Goal: Entertainment & Leisure: Browse casually

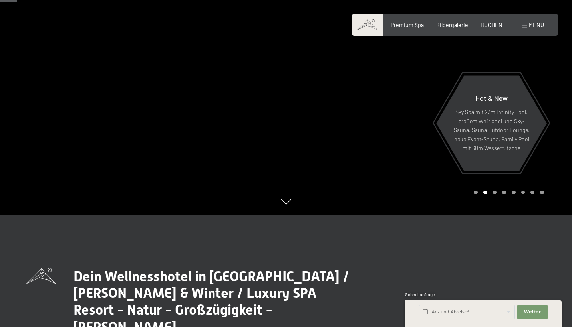
scroll to position [116, 0]
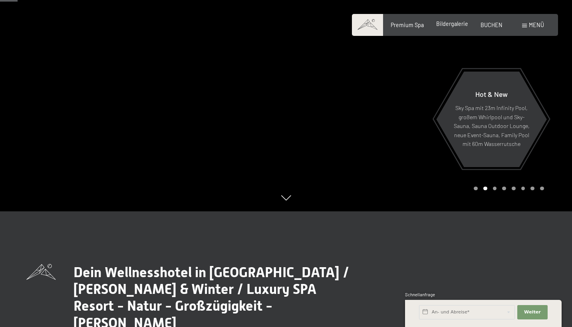
click at [455, 23] on span "Bildergalerie" at bounding box center [452, 23] width 32 height 7
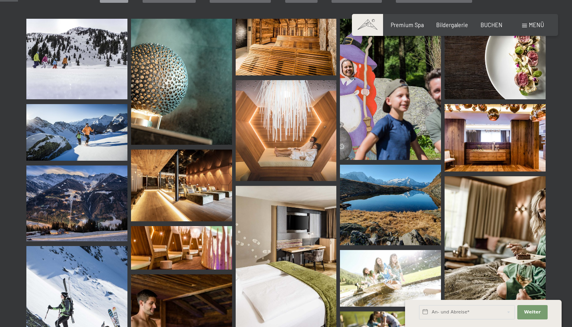
scroll to position [253, 0]
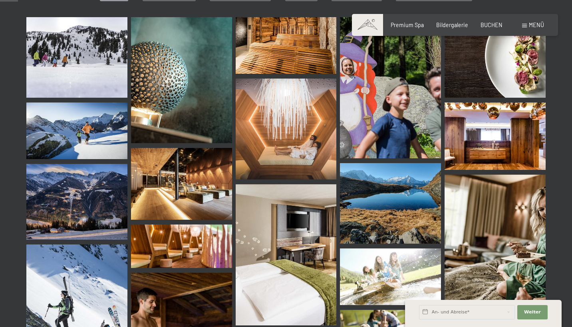
click at [159, 71] on img at bounding box center [181, 80] width 101 height 126
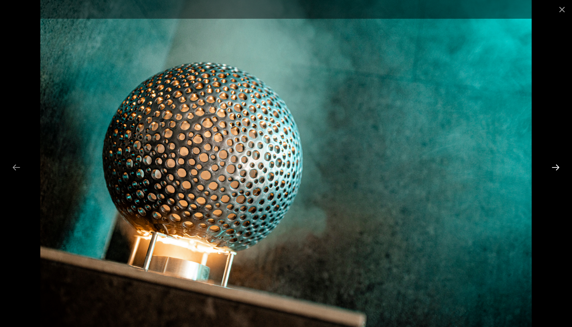
click at [553, 168] on button "Next slide" at bounding box center [555, 168] width 17 height 16
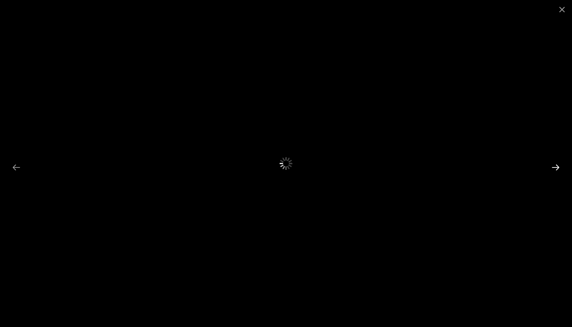
click at [553, 168] on button "Next slide" at bounding box center [555, 168] width 17 height 16
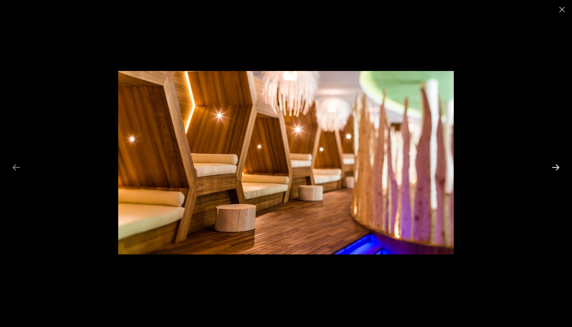
click at [553, 168] on button "Next slide" at bounding box center [555, 168] width 17 height 16
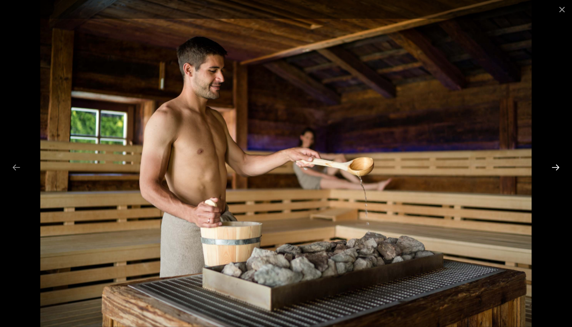
click at [553, 168] on button "Next slide" at bounding box center [555, 168] width 17 height 16
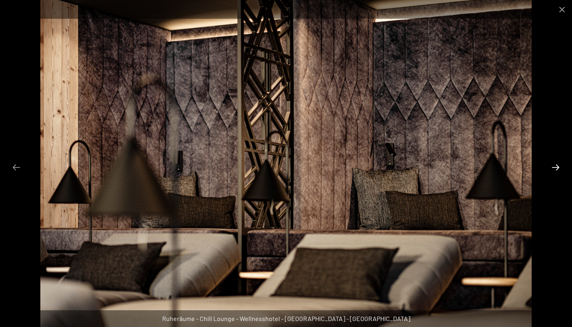
click at [553, 168] on button "Next slide" at bounding box center [555, 168] width 17 height 16
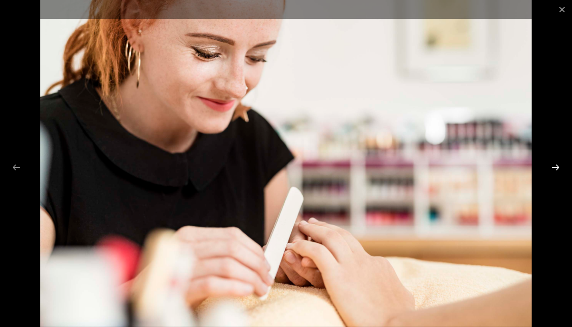
click at [553, 168] on button "Next slide" at bounding box center [555, 168] width 17 height 16
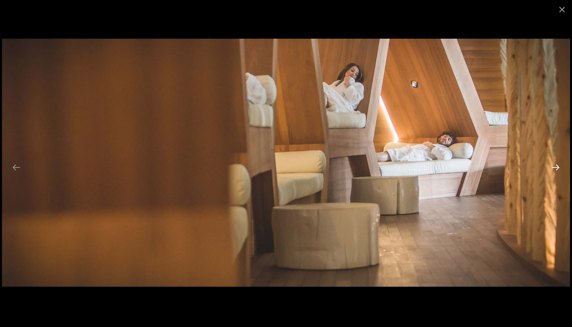
click at [553, 168] on button "Next slide" at bounding box center [555, 168] width 17 height 16
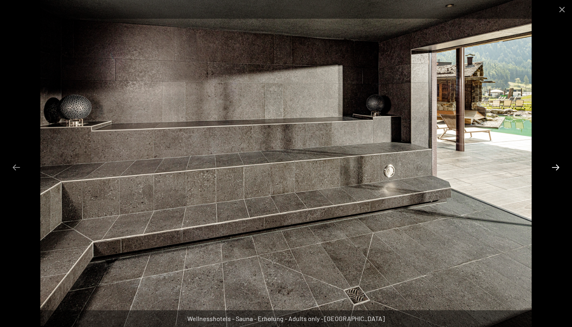
click at [553, 168] on button "Next slide" at bounding box center [555, 168] width 17 height 16
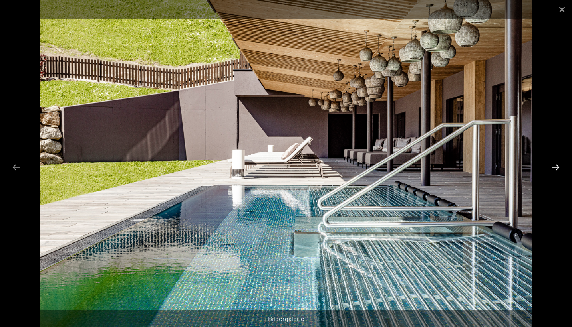
click at [553, 168] on button "Next slide" at bounding box center [555, 168] width 17 height 16
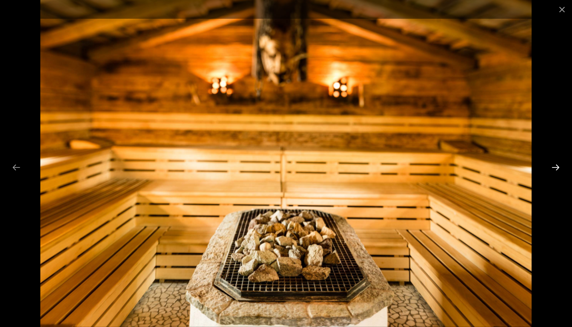
click at [553, 168] on button "Next slide" at bounding box center [555, 168] width 17 height 16
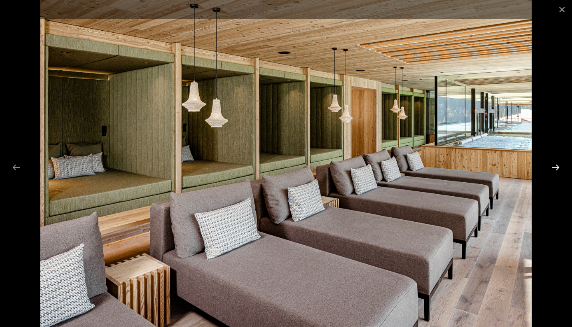
click at [553, 168] on button "Next slide" at bounding box center [555, 168] width 17 height 16
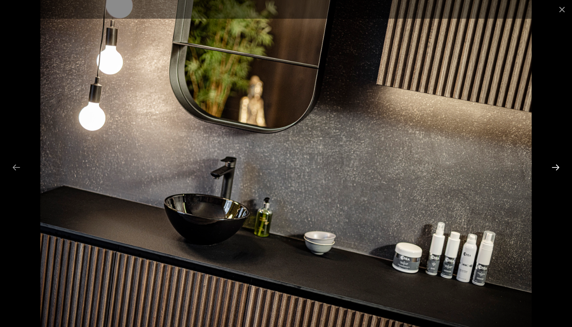
click at [553, 168] on button "Next slide" at bounding box center [555, 168] width 17 height 16
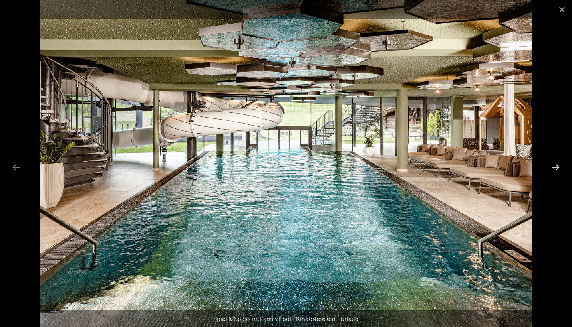
click at [553, 168] on button "Next slide" at bounding box center [555, 168] width 17 height 16
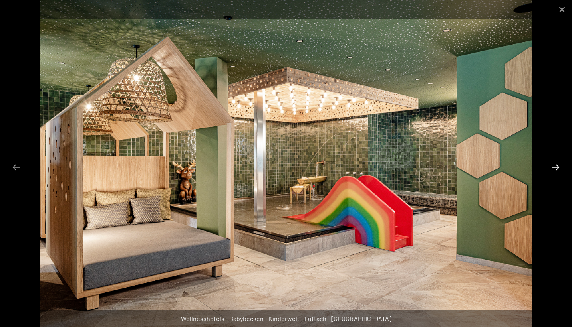
click at [553, 168] on button "Next slide" at bounding box center [555, 168] width 17 height 16
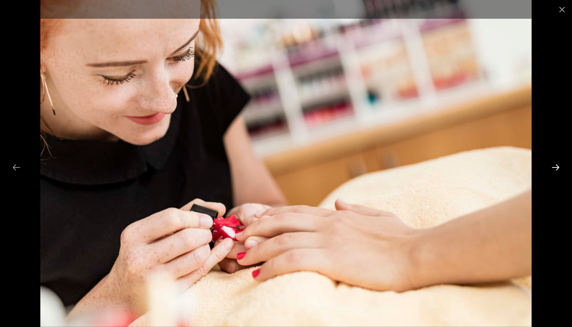
click at [553, 168] on button "Next slide" at bounding box center [555, 168] width 17 height 16
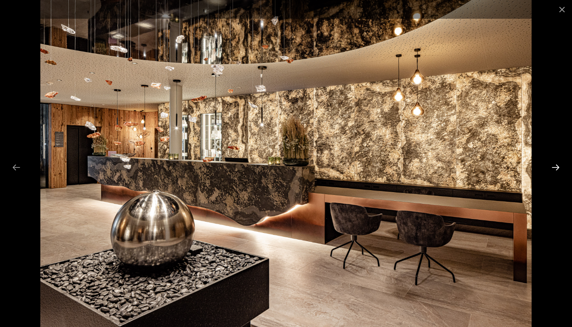
click at [553, 168] on button "Next slide" at bounding box center [555, 168] width 17 height 16
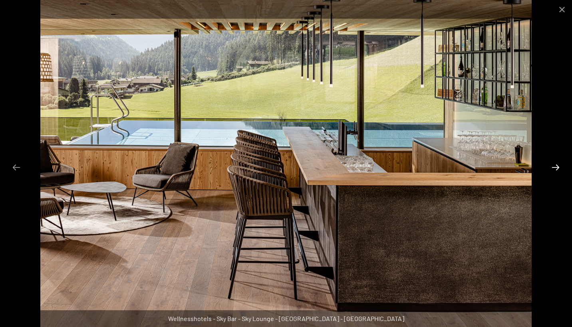
click at [553, 168] on button "Next slide" at bounding box center [555, 168] width 17 height 16
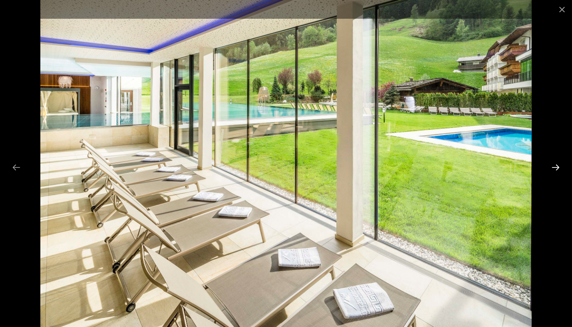
click at [553, 168] on button "Next slide" at bounding box center [555, 168] width 17 height 16
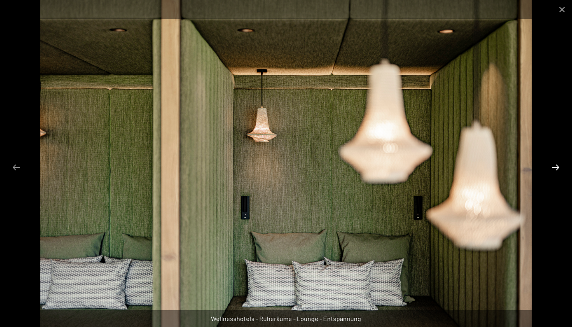
click at [553, 168] on button "Next slide" at bounding box center [555, 168] width 17 height 16
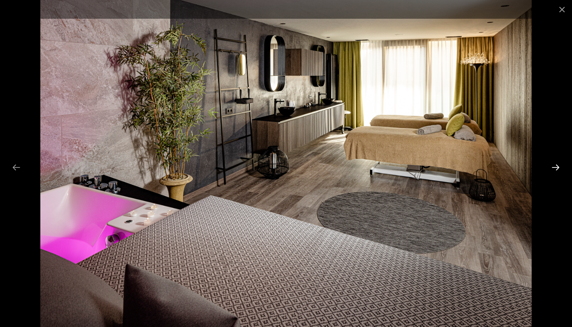
click at [553, 168] on button "Next slide" at bounding box center [555, 168] width 17 height 16
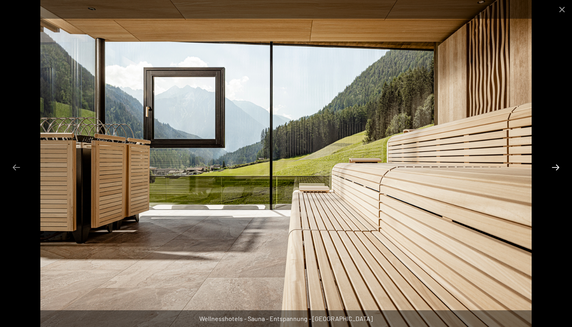
click at [553, 168] on button "Next slide" at bounding box center [555, 168] width 17 height 16
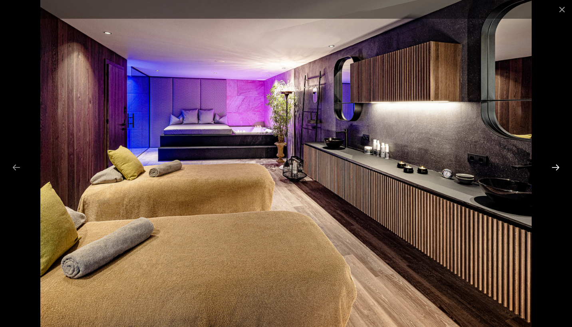
click at [553, 168] on button "Next slide" at bounding box center [555, 168] width 17 height 16
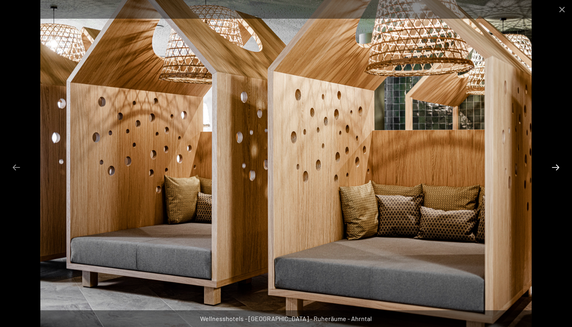
click at [553, 168] on button "Next slide" at bounding box center [555, 168] width 17 height 16
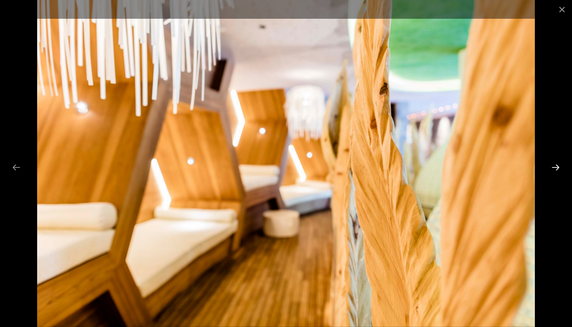
click at [553, 168] on button "Next slide" at bounding box center [555, 168] width 17 height 16
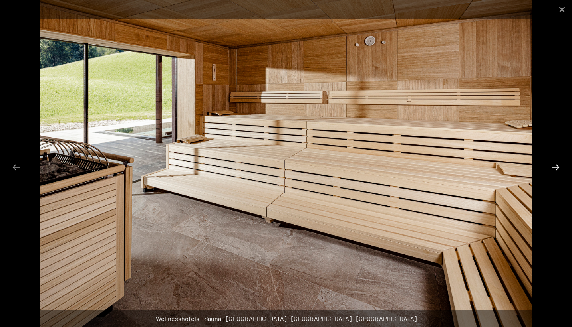
click at [553, 168] on button "Next slide" at bounding box center [555, 168] width 17 height 16
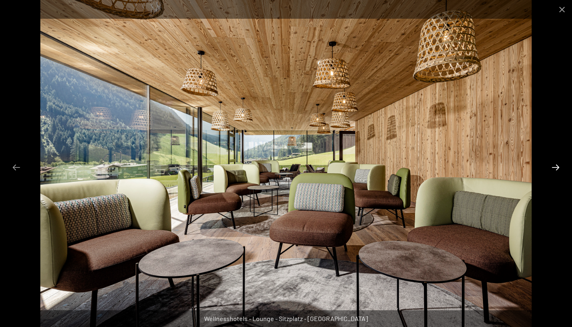
click at [553, 168] on button "Next slide" at bounding box center [555, 168] width 17 height 16
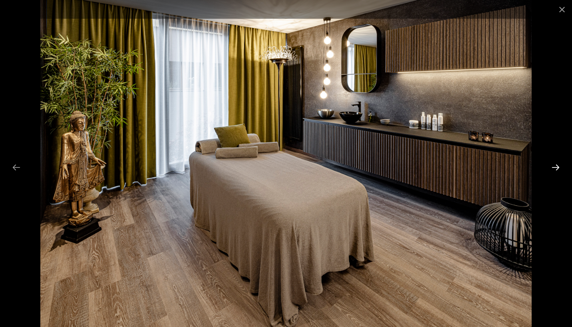
click at [553, 168] on button "Next slide" at bounding box center [555, 168] width 17 height 16
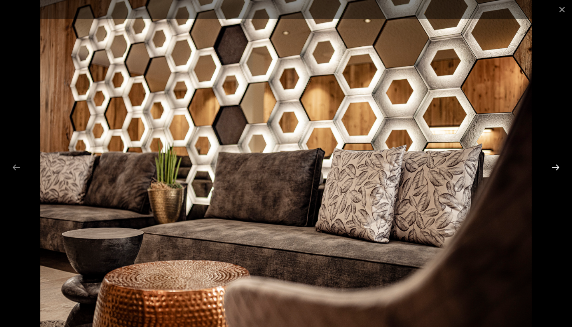
click at [553, 168] on button "Next slide" at bounding box center [555, 168] width 17 height 16
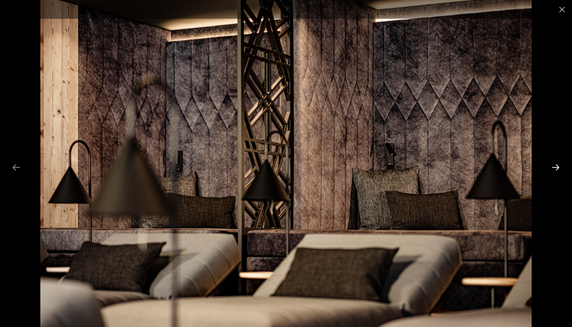
click at [553, 168] on button "Next slide" at bounding box center [555, 168] width 17 height 16
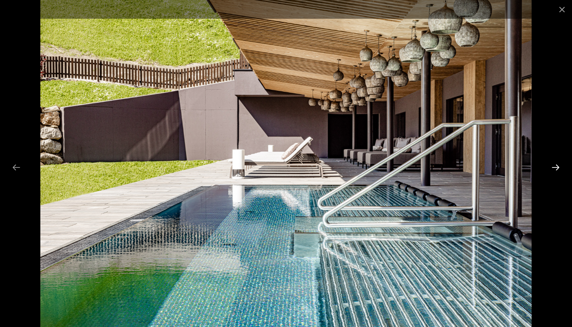
click at [553, 168] on button "Next slide" at bounding box center [555, 168] width 17 height 16
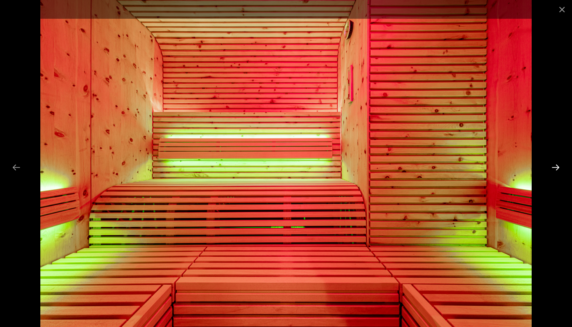
click at [553, 168] on button "Next slide" at bounding box center [555, 168] width 17 height 16
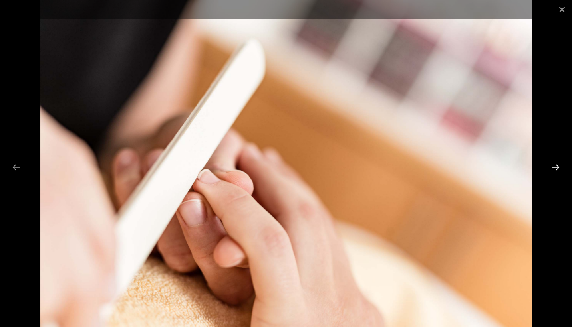
click at [553, 168] on button "Next slide" at bounding box center [555, 168] width 17 height 16
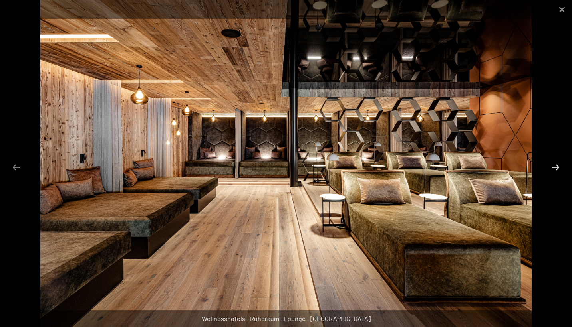
click at [553, 168] on button "Next slide" at bounding box center [555, 168] width 17 height 16
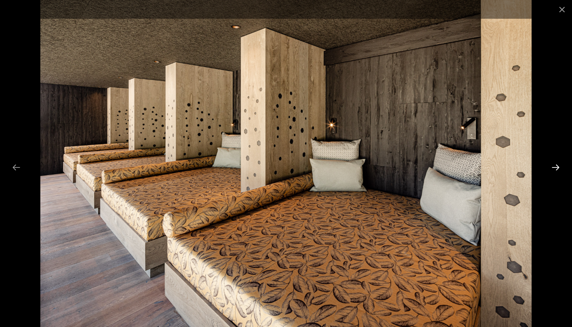
click at [553, 168] on button "Next slide" at bounding box center [555, 168] width 17 height 16
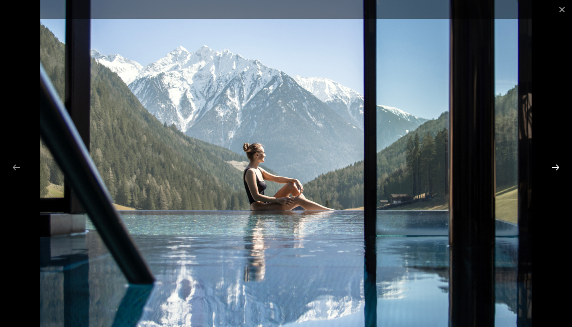
click at [553, 168] on button "Next slide" at bounding box center [555, 168] width 17 height 16
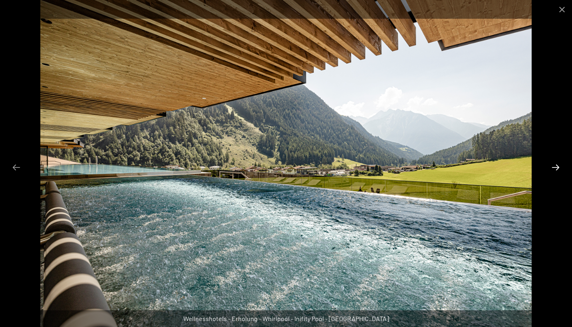
click at [553, 168] on button "Next slide" at bounding box center [555, 168] width 17 height 16
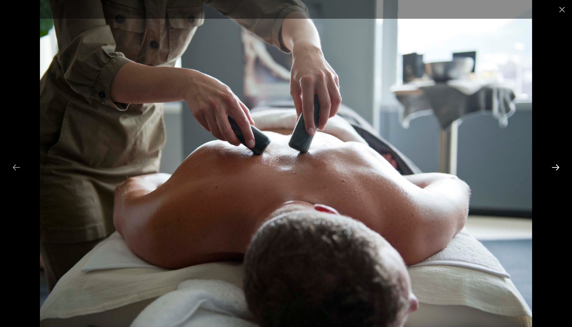
click at [553, 168] on button "Next slide" at bounding box center [555, 168] width 17 height 16
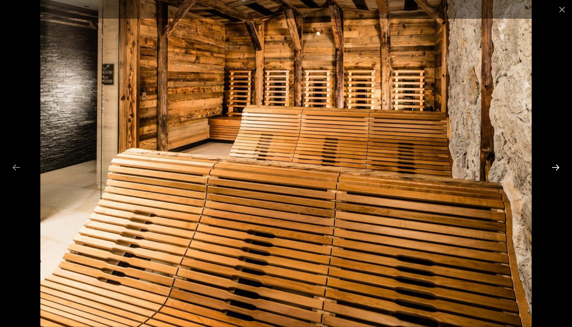
click at [553, 168] on button "Next slide" at bounding box center [555, 168] width 17 height 16
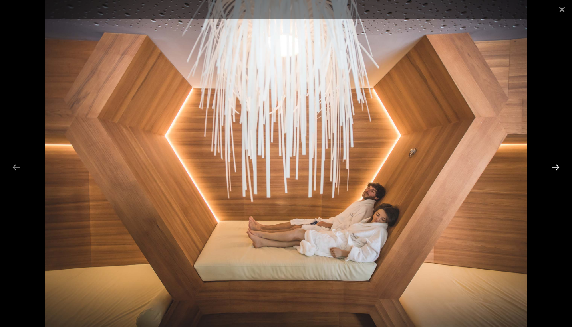
click at [553, 168] on button "Next slide" at bounding box center [555, 168] width 17 height 16
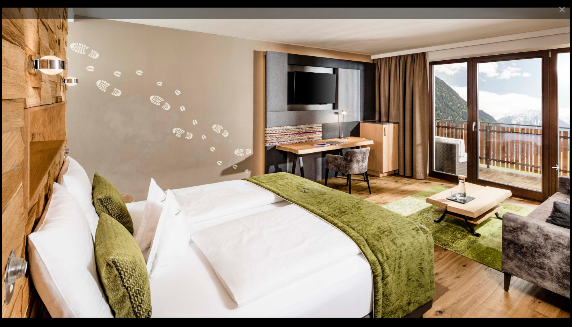
click at [553, 168] on button "Next slide" at bounding box center [555, 168] width 17 height 16
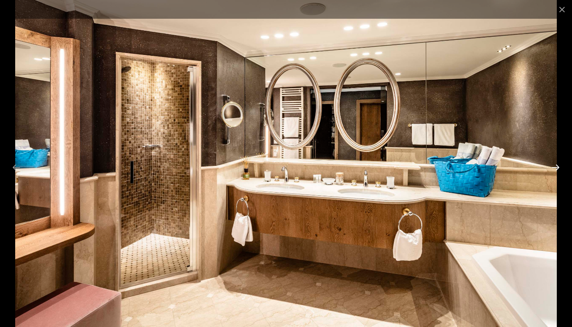
click at [553, 168] on button "Next slide" at bounding box center [555, 168] width 17 height 16
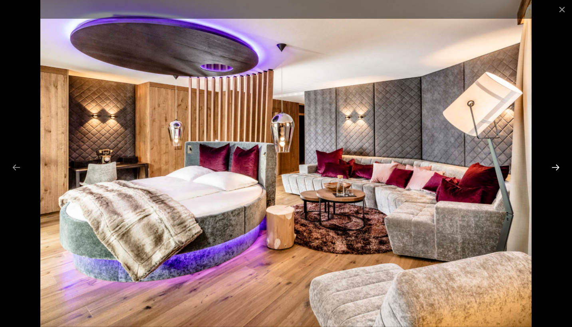
click at [553, 168] on button "Next slide" at bounding box center [555, 168] width 17 height 16
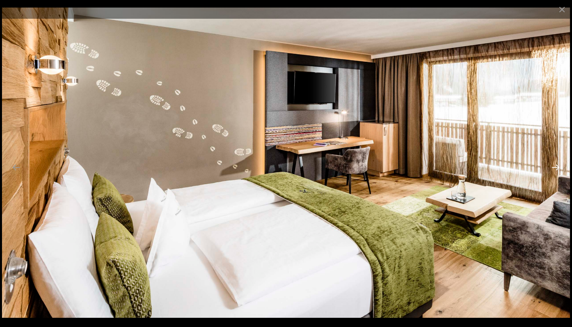
click at [553, 168] on button "Next slide" at bounding box center [555, 168] width 17 height 16
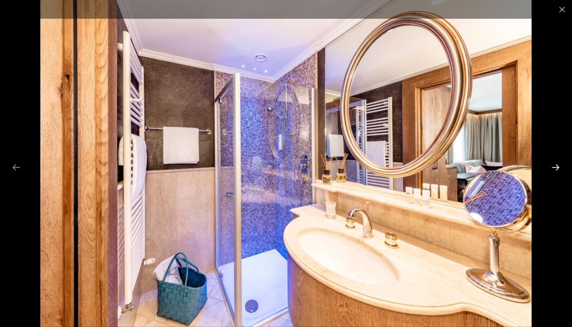
click at [553, 168] on button "Next slide" at bounding box center [555, 168] width 17 height 16
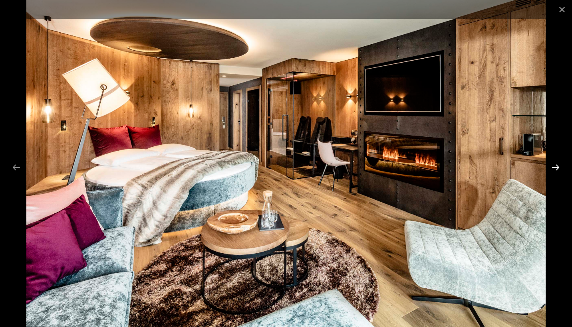
click at [553, 168] on button "Next slide" at bounding box center [555, 168] width 17 height 16
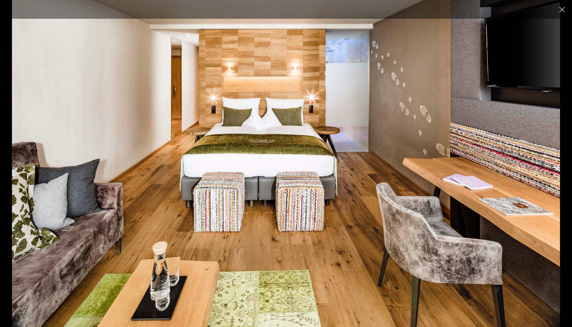
click at [553, 168] on button "Next slide" at bounding box center [555, 168] width 17 height 16
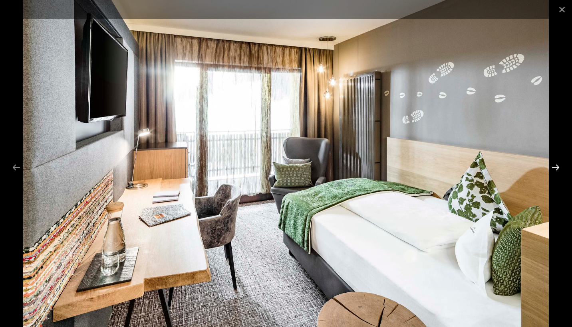
click at [553, 168] on button "Next slide" at bounding box center [555, 168] width 17 height 16
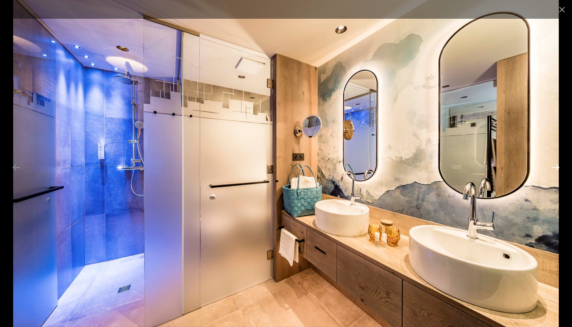
click at [553, 168] on button "Next slide" at bounding box center [555, 168] width 17 height 16
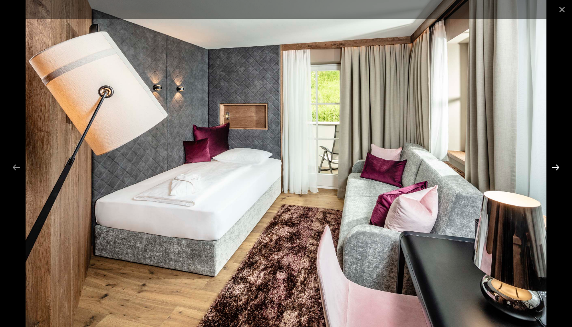
click at [553, 168] on button "Next slide" at bounding box center [555, 168] width 17 height 16
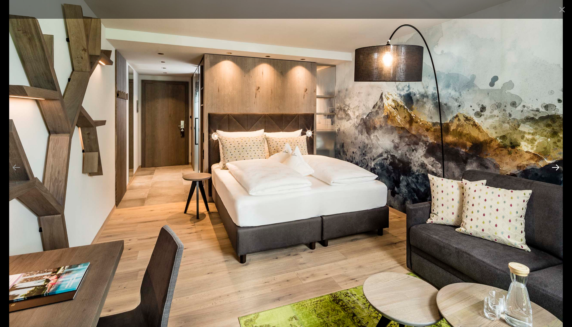
click at [553, 168] on button "Next slide" at bounding box center [555, 168] width 17 height 16
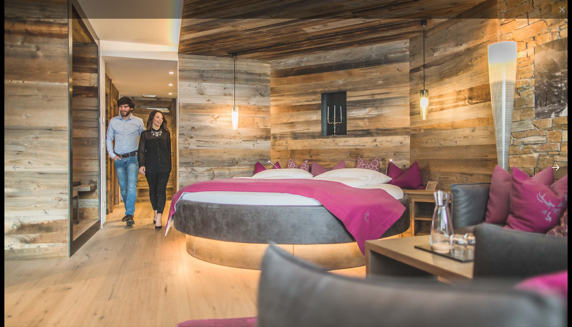
click at [553, 168] on button "Next slide" at bounding box center [555, 168] width 17 height 16
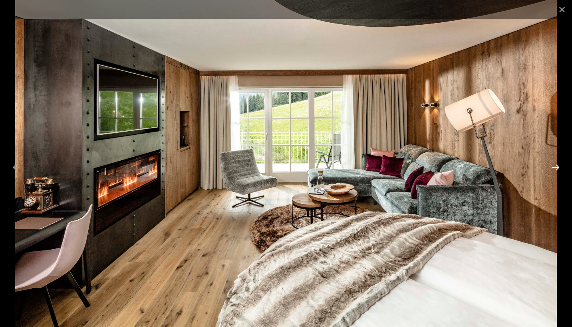
click at [553, 168] on button "Next slide" at bounding box center [555, 168] width 17 height 16
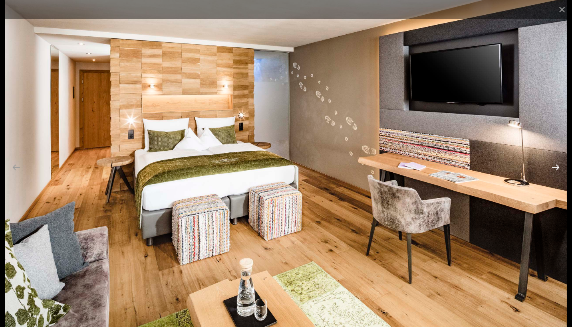
click at [553, 168] on button "Next slide" at bounding box center [555, 168] width 17 height 16
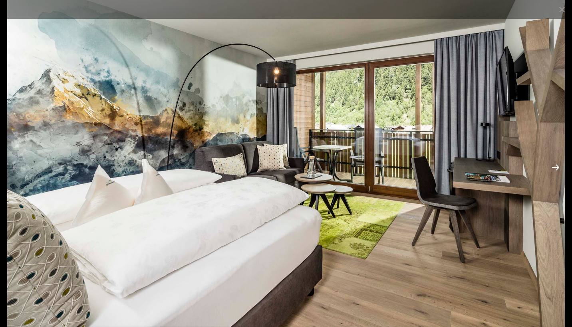
click at [553, 168] on button "Next slide" at bounding box center [555, 168] width 17 height 16
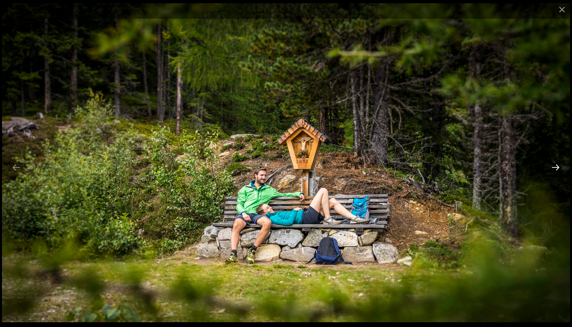
click at [553, 168] on button "Next slide" at bounding box center [555, 168] width 17 height 16
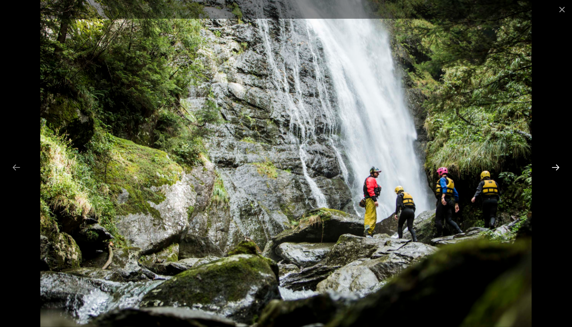
click at [553, 168] on button "Next slide" at bounding box center [555, 168] width 17 height 16
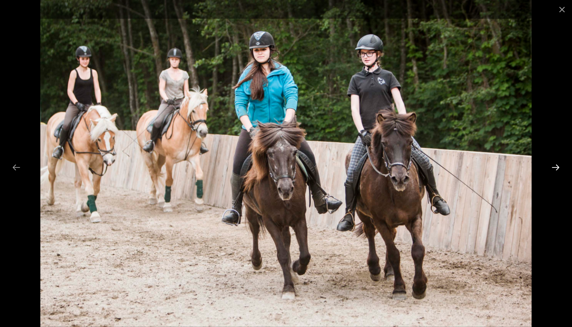
click at [553, 168] on button "Next slide" at bounding box center [555, 168] width 17 height 16
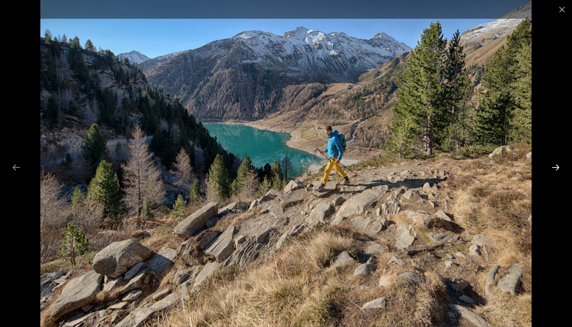
click at [553, 168] on button "Next slide" at bounding box center [555, 168] width 17 height 16
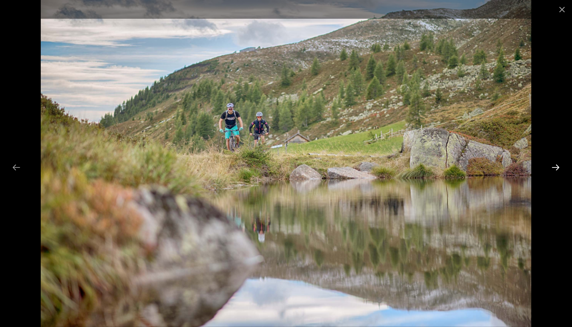
click at [553, 168] on button "Next slide" at bounding box center [555, 168] width 17 height 16
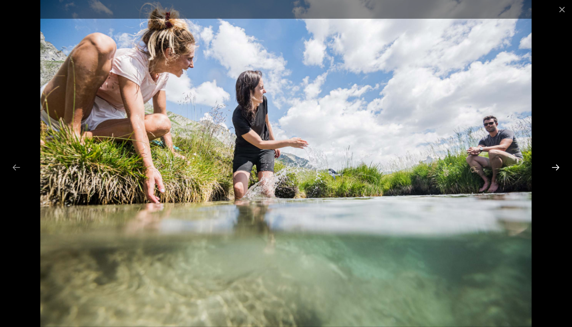
click at [553, 168] on button "Next slide" at bounding box center [555, 168] width 17 height 16
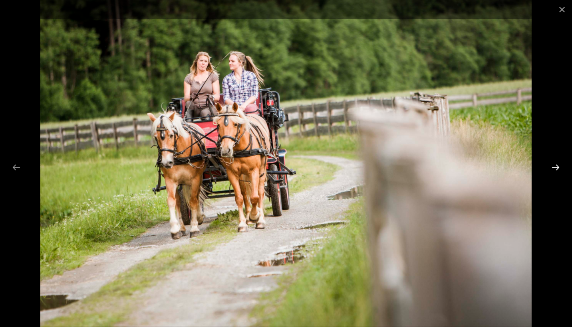
click at [553, 168] on button "Next slide" at bounding box center [555, 168] width 17 height 16
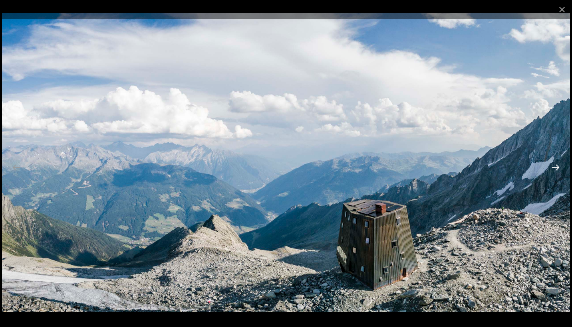
click at [553, 168] on button "Next slide" at bounding box center [555, 168] width 17 height 16
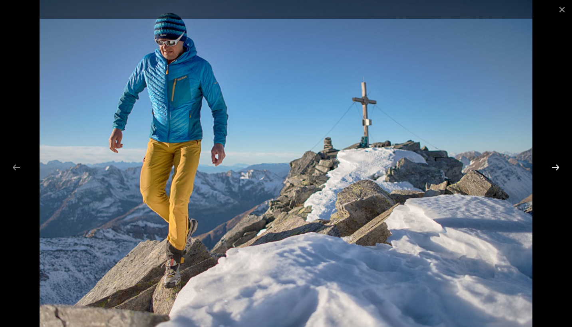
click at [553, 168] on button "Next slide" at bounding box center [555, 168] width 17 height 16
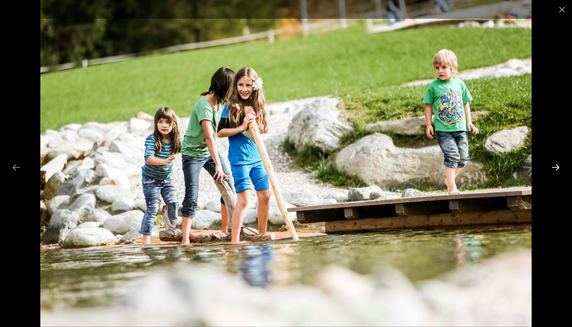
click at [553, 168] on button "Next slide" at bounding box center [555, 168] width 17 height 16
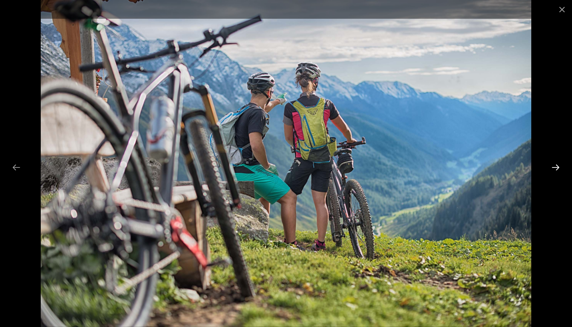
click at [553, 168] on button "Next slide" at bounding box center [555, 168] width 17 height 16
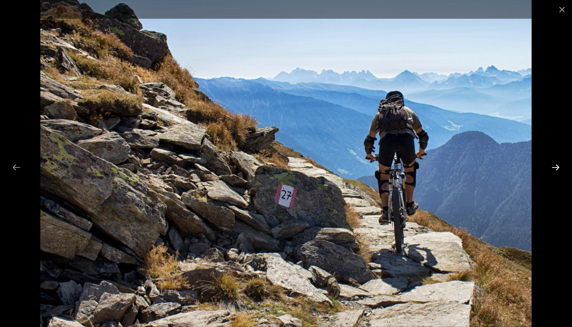
click at [553, 168] on button "Next slide" at bounding box center [555, 168] width 17 height 16
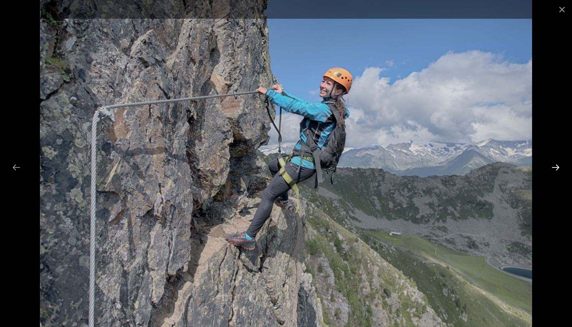
click at [553, 168] on button "Next slide" at bounding box center [555, 168] width 17 height 16
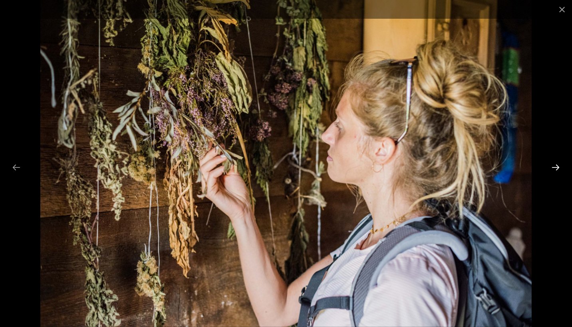
click at [553, 168] on button "Next slide" at bounding box center [555, 168] width 17 height 16
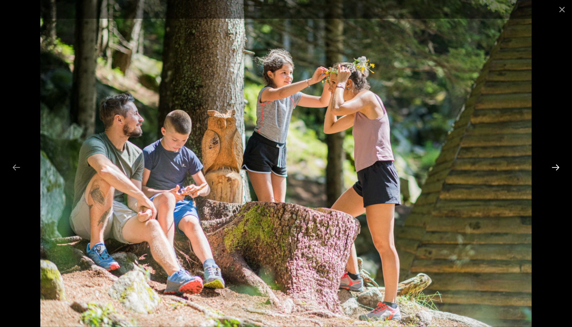
click at [553, 168] on button "Next slide" at bounding box center [555, 168] width 17 height 16
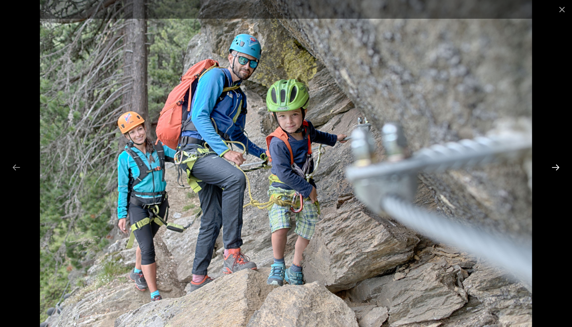
click at [553, 168] on button "Next slide" at bounding box center [555, 168] width 17 height 16
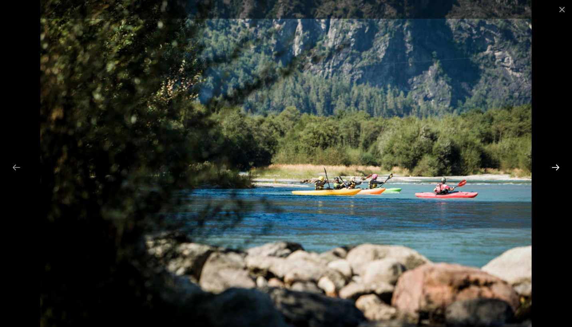
click at [553, 168] on button "Next slide" at bounding box center [555, 168] width 17 height 16
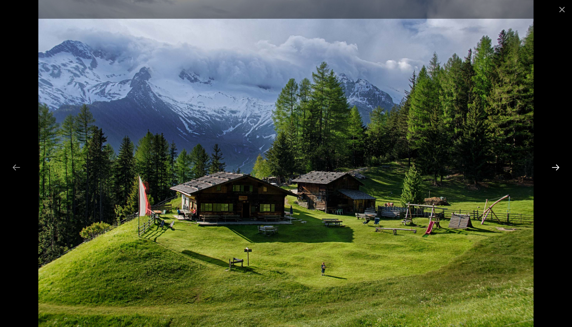
click at [553, 168] on button "Next slide" at bounding box center [555, 168] width 17 height 16
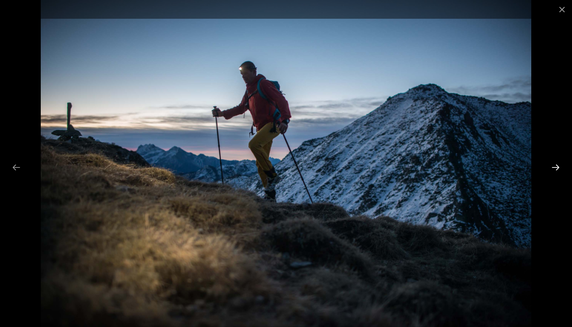
click at [553, 168] on button "Next slide" at bounding box center [555, 168] width 17 height 16
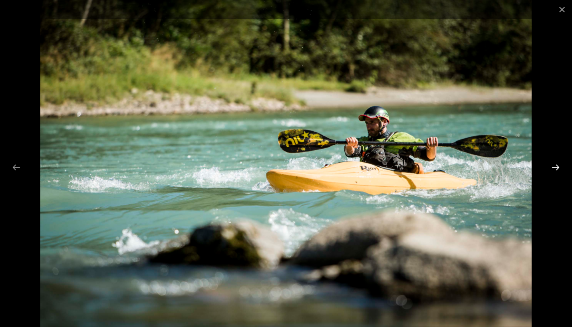
click at [553, 168] on button "Next slide" at bounding box center [555, 168] width 17 height 16
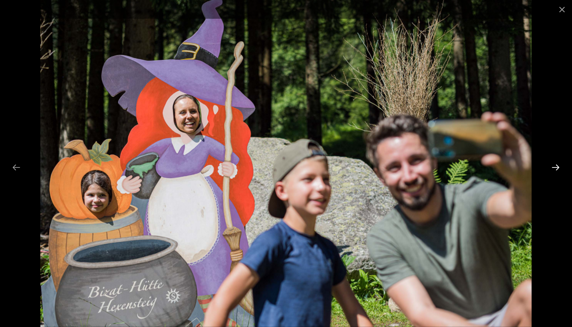
click at [553, 168] on button "Next slide" at bounding box center [555, 168] width 17 height 16
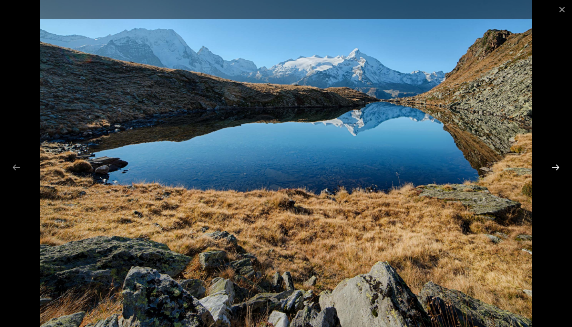
click at [553, 168] on button "Next slide" at bounding box center [555, 168] width 17 height 16
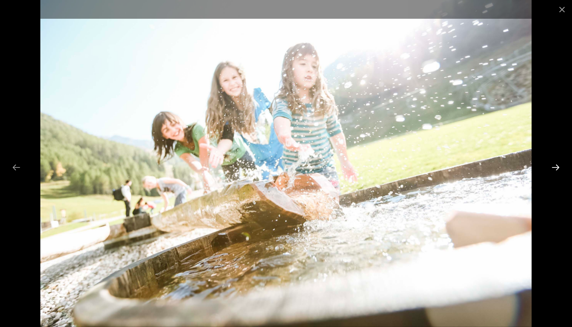
click at [553, 168] on button "Next slide" at bounding box center [555, 168] width 17 height 16
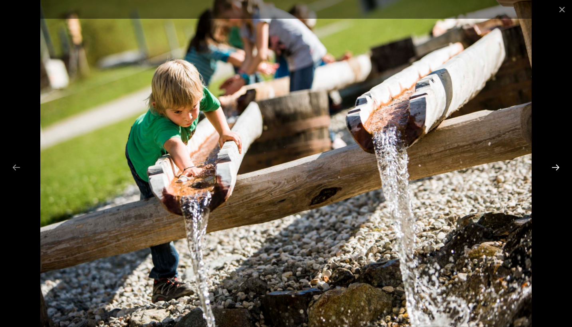
click at [553, 168] on button "Next slide" at bounding box center [555, 168] width 17 height 16
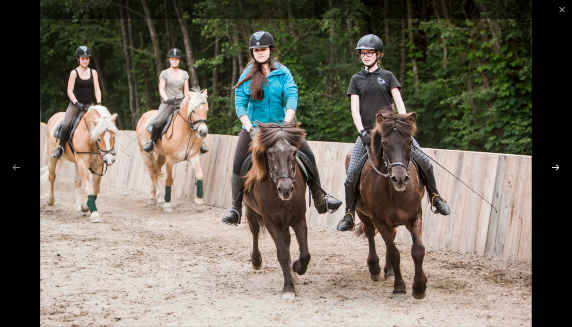
click at [553, 168] on button "Next slide" at bounding box center [555, 168] width 17 height 16
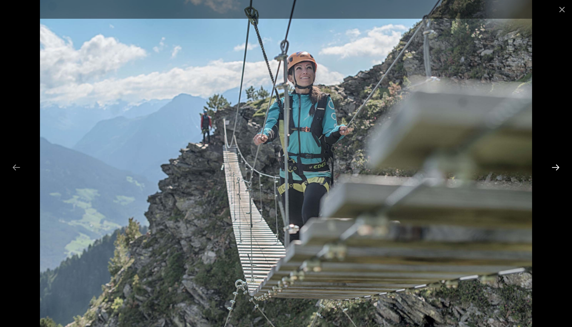
click at [553, 168] on button "Next slide" at bounding box center [555, 168] width 17 height 16
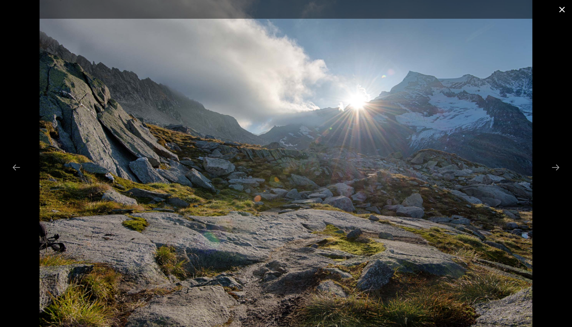
click at [560, 12] on button "Close gallery" at bounding box center [562, 9] width 20 height 19
